Goal: Navigation & Orientation: Find specific page/section

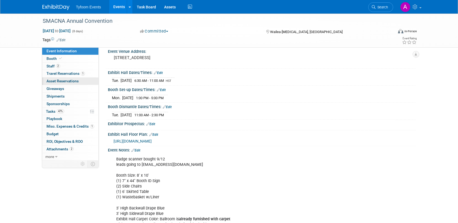
scroll to position [24, 0]
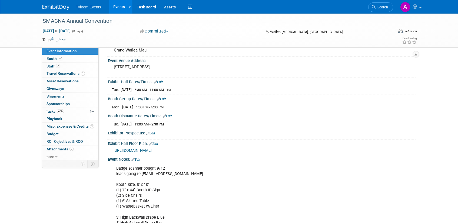
click at [121, 10] on link "Events" at bounding box center [119, 7] width 20 height 14
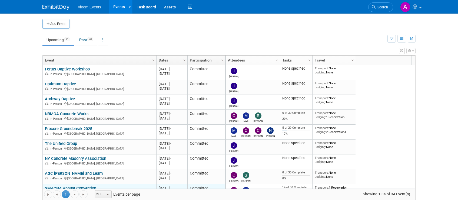
scroll to position [130, 0]
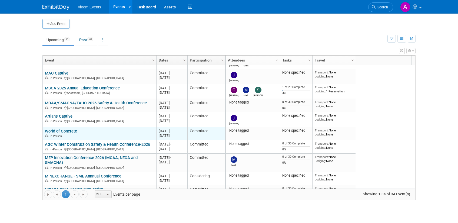
click at [55, 132] on link "World of Concrete" at bounding box center [61, 130] width 32 height 5
